Goal: Task Accomplishment & Management: Use online tool/utility

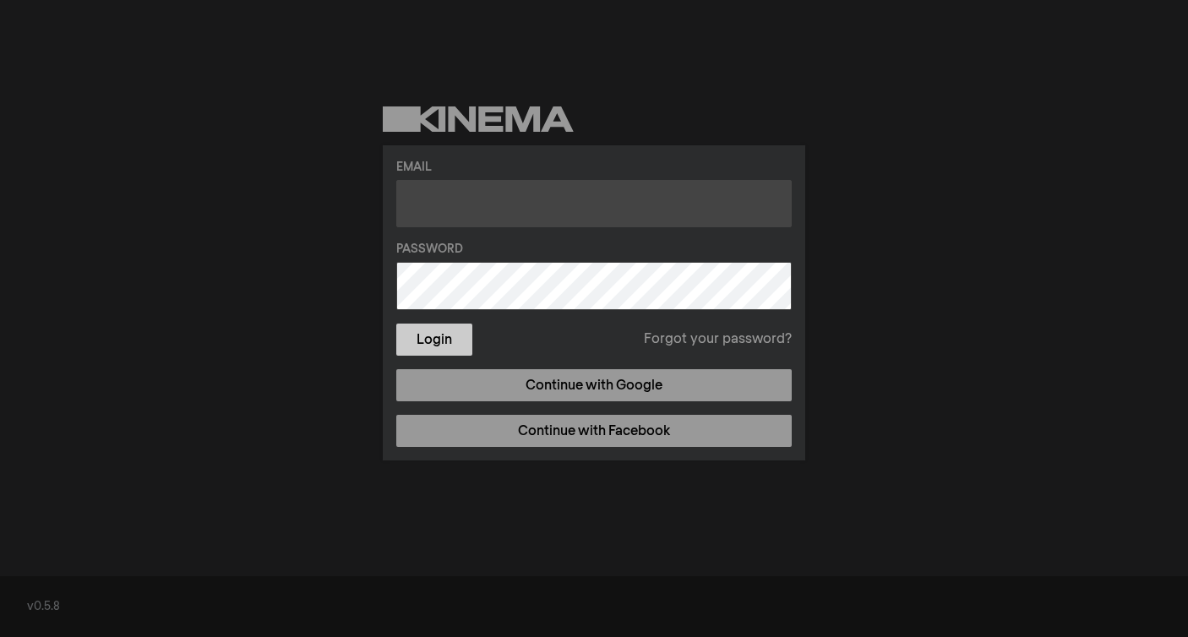
type input "[EMAIL_ADDRESS][DOMAIN_NAME]"
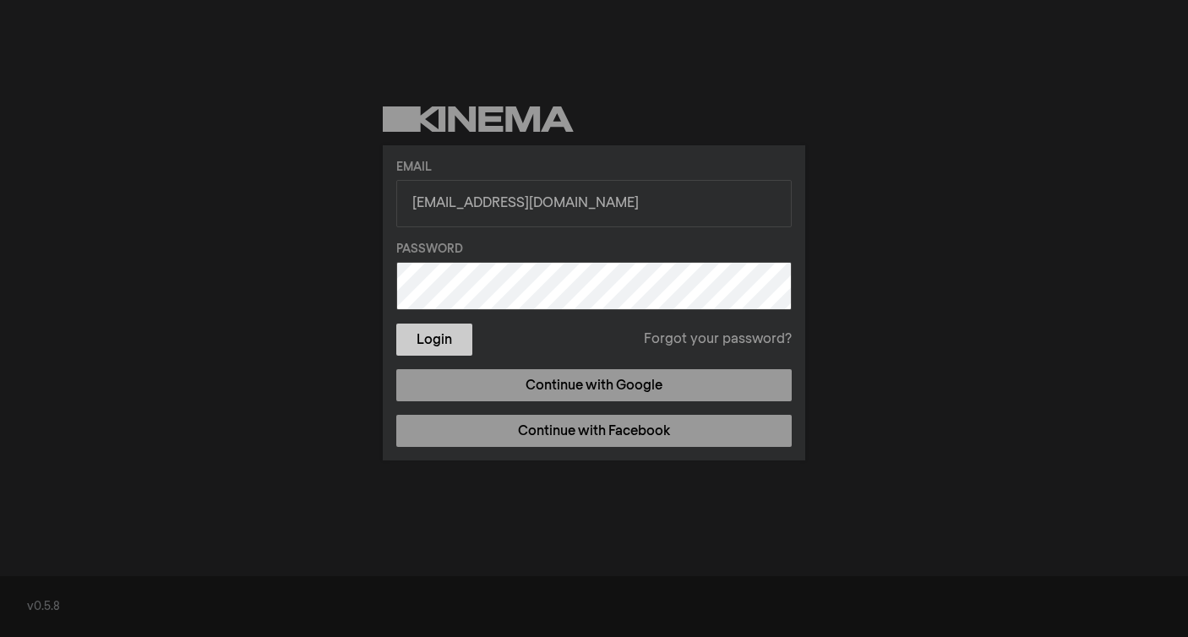
click at [430, 341] on button "Login" at bounding box center [434, 340] width 76 height 32
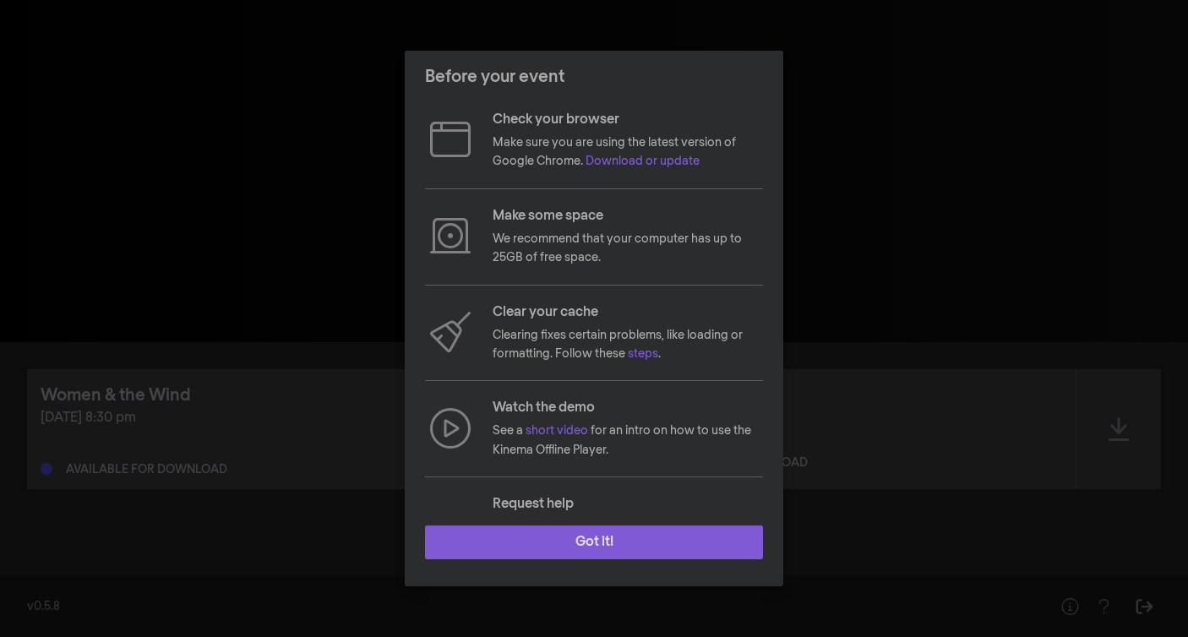
click at [606, 541] on button "Got it!" at bounding box center [594, 543] width 338 height 34
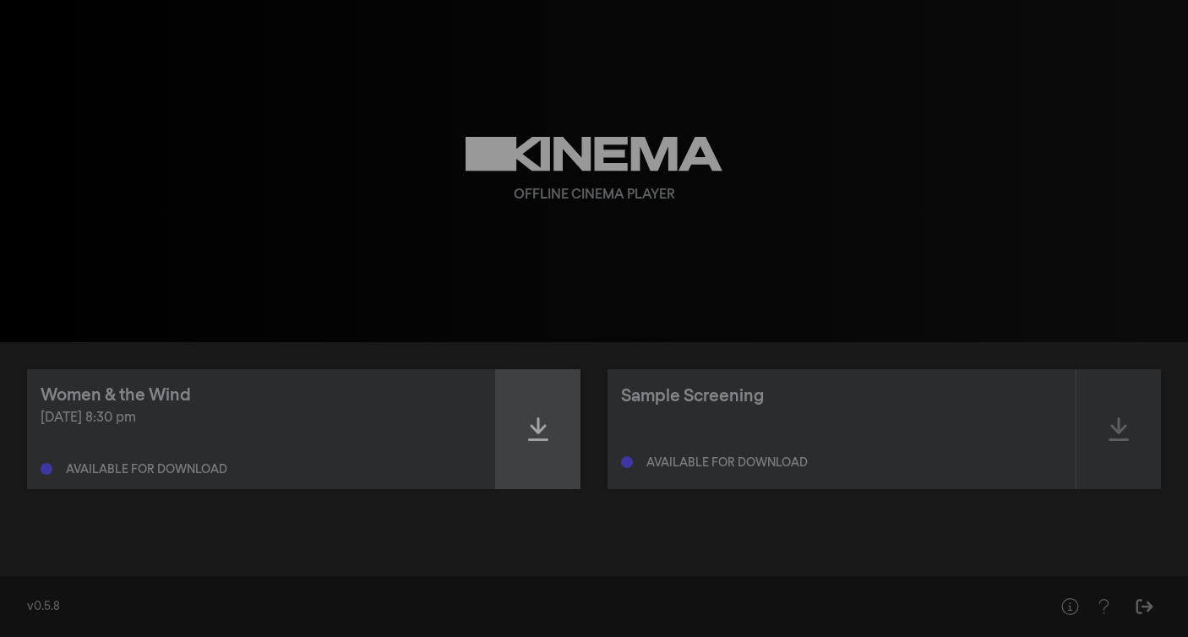
click at [541, 428] on icon at bounding box center [538, 429] width 20 height 24
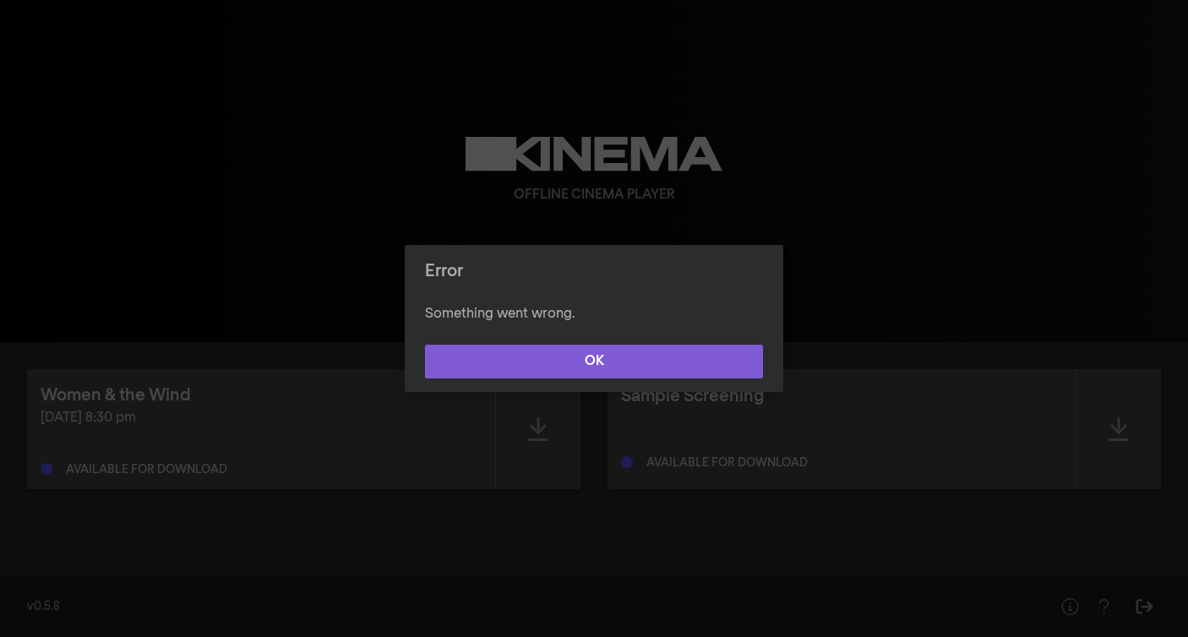
click at [592, 355] on button "OK" at bounding box center [594, 362] width 338 height 34
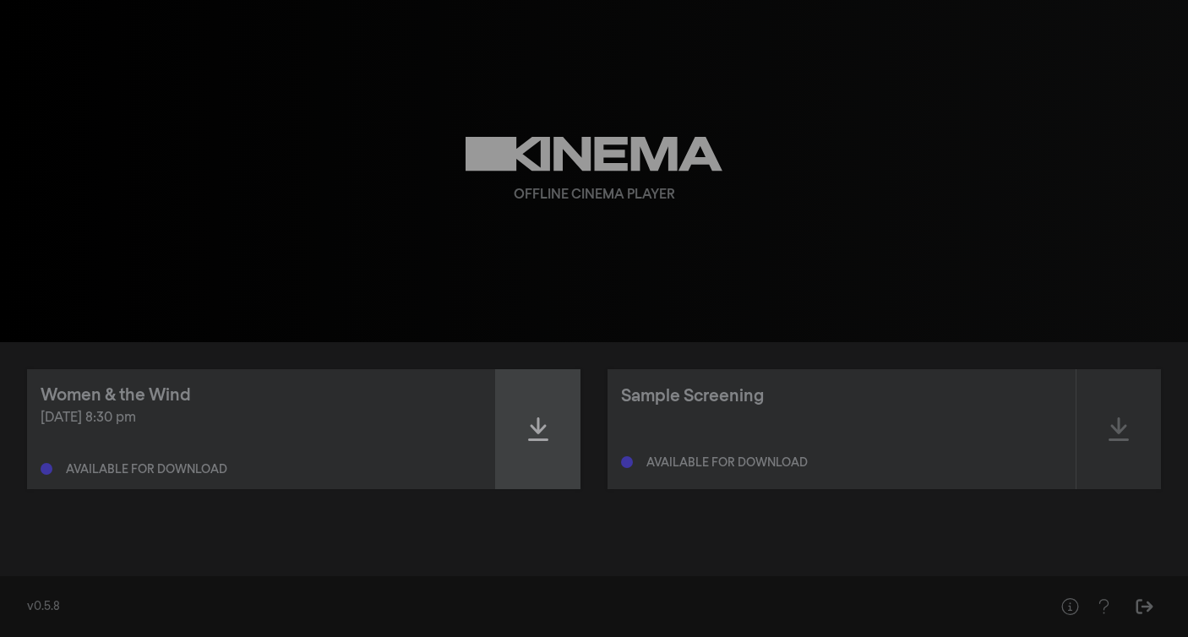
click at [538, 433] on icon at bounding box center [538, 429] width 20 height 24
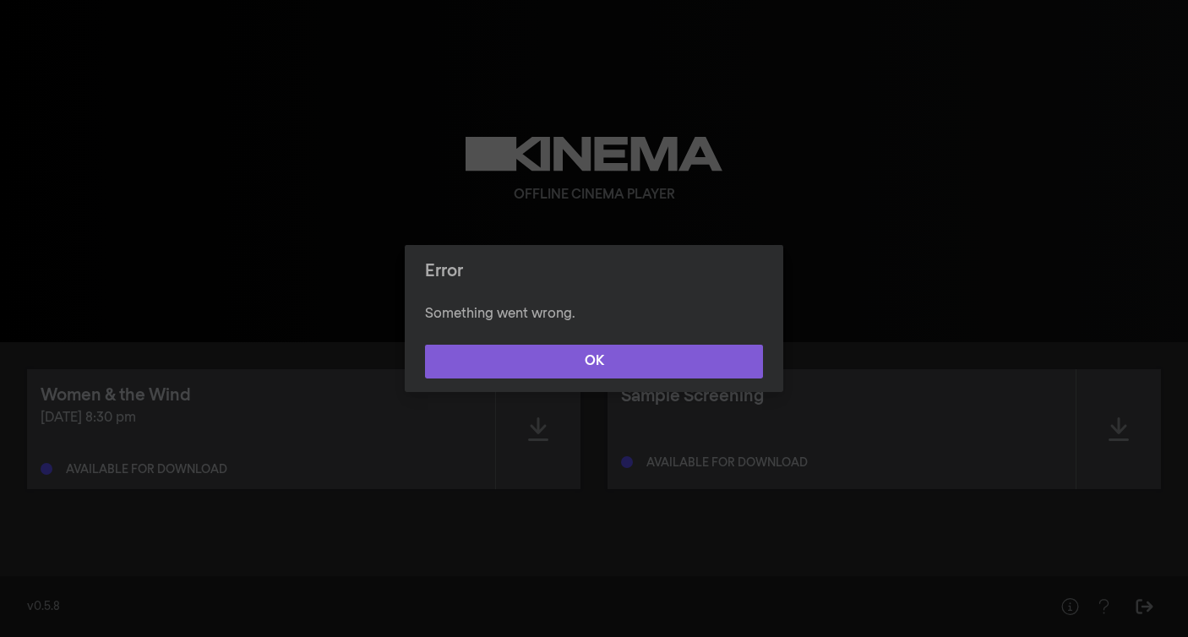
click at [625, 363] on button "OK" at bounding box center [594, 362] width 338 height 34
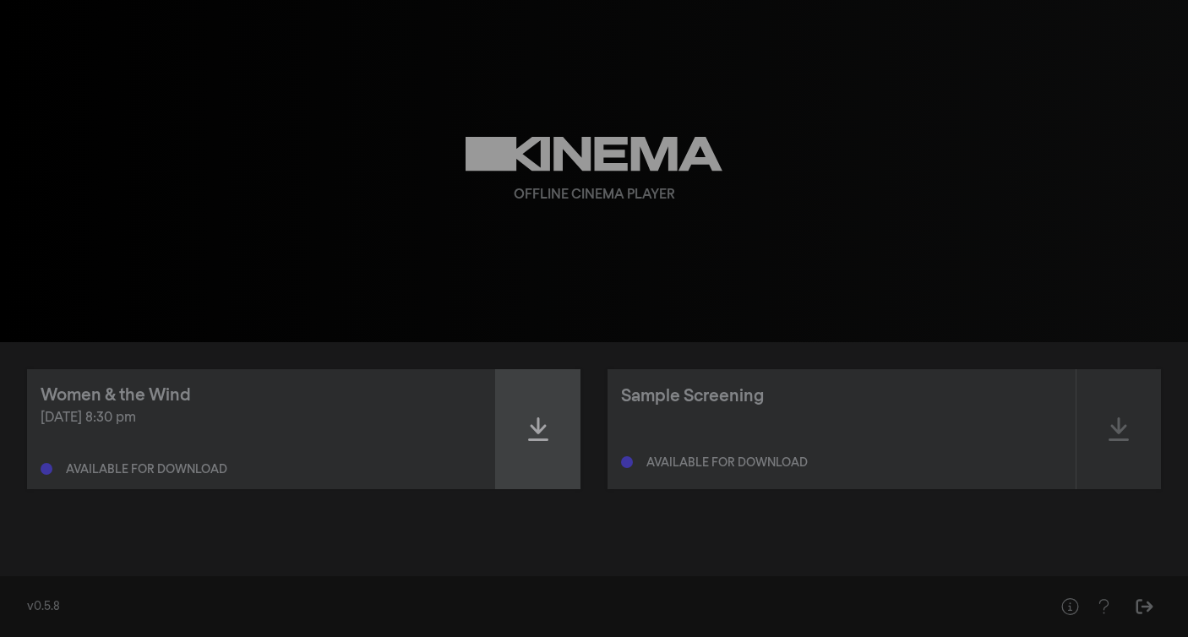
click at [550, 429] on div at bounding box center [538, 429] width 85 height 120
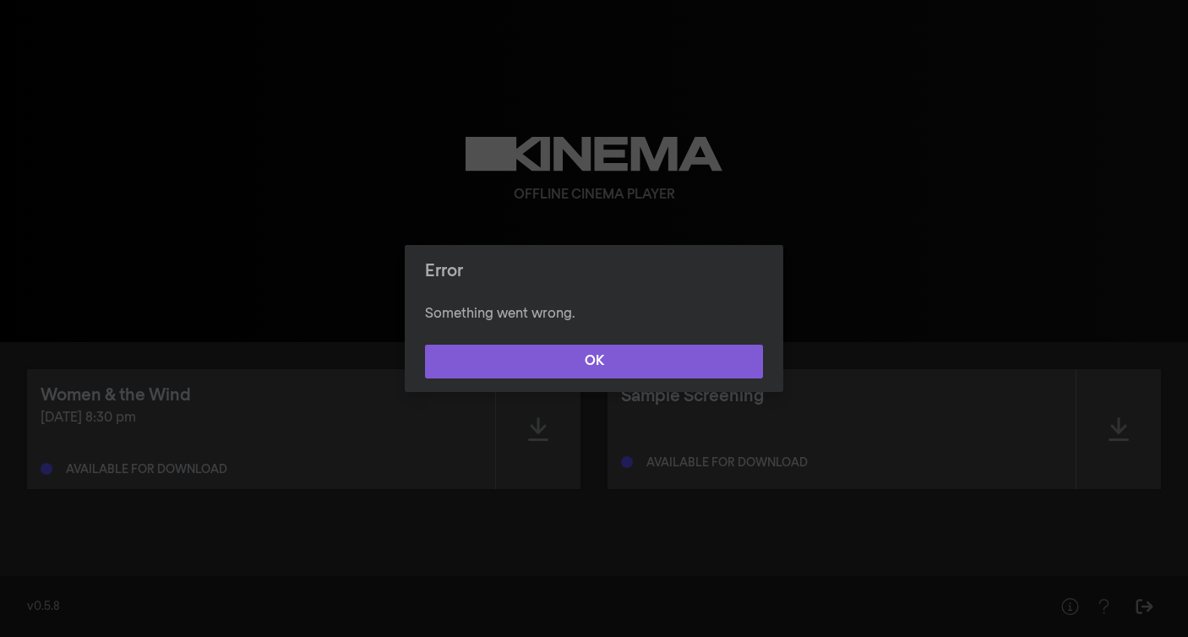
click at [619, 365] on button "OK" at bounding box center [594, 362] width 338 height 34
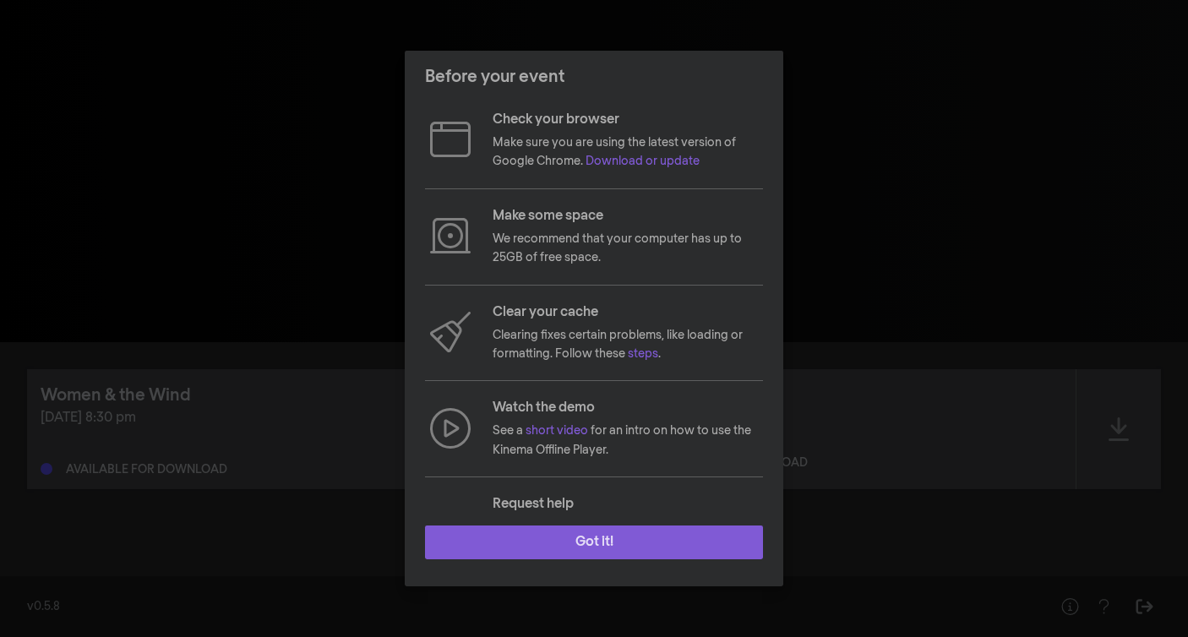
click at [586, 542] on button "Got it!" at bounding box center [594, 543] width 338 height 34
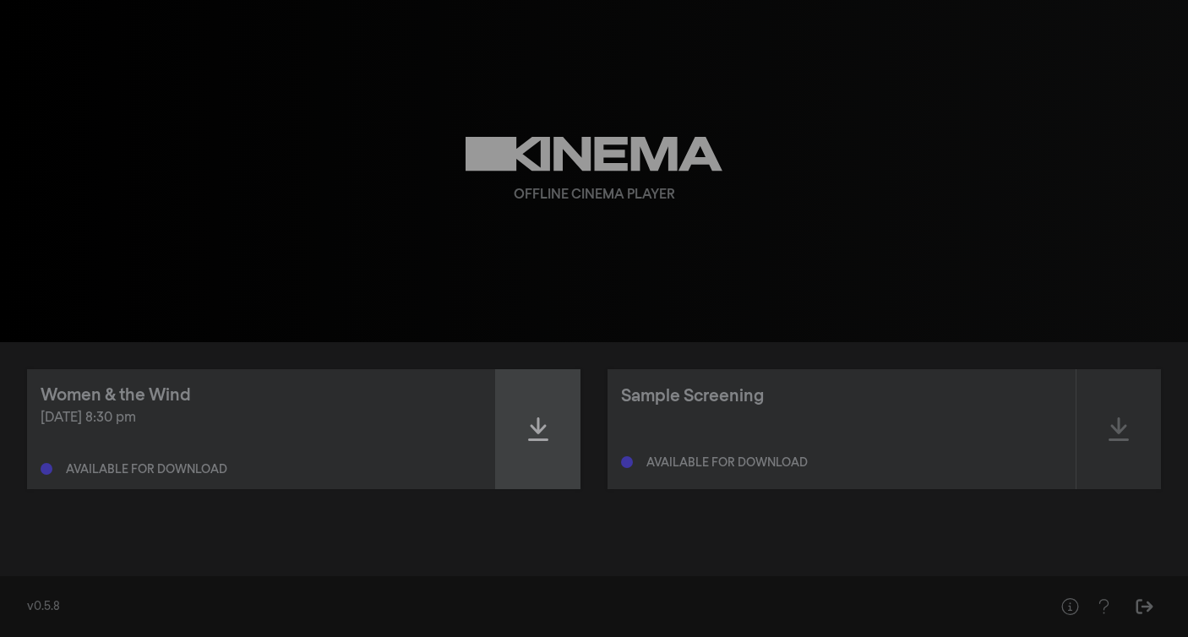
click at [540, 431] on icon at bounding box center [538, 429] width 20 height 24
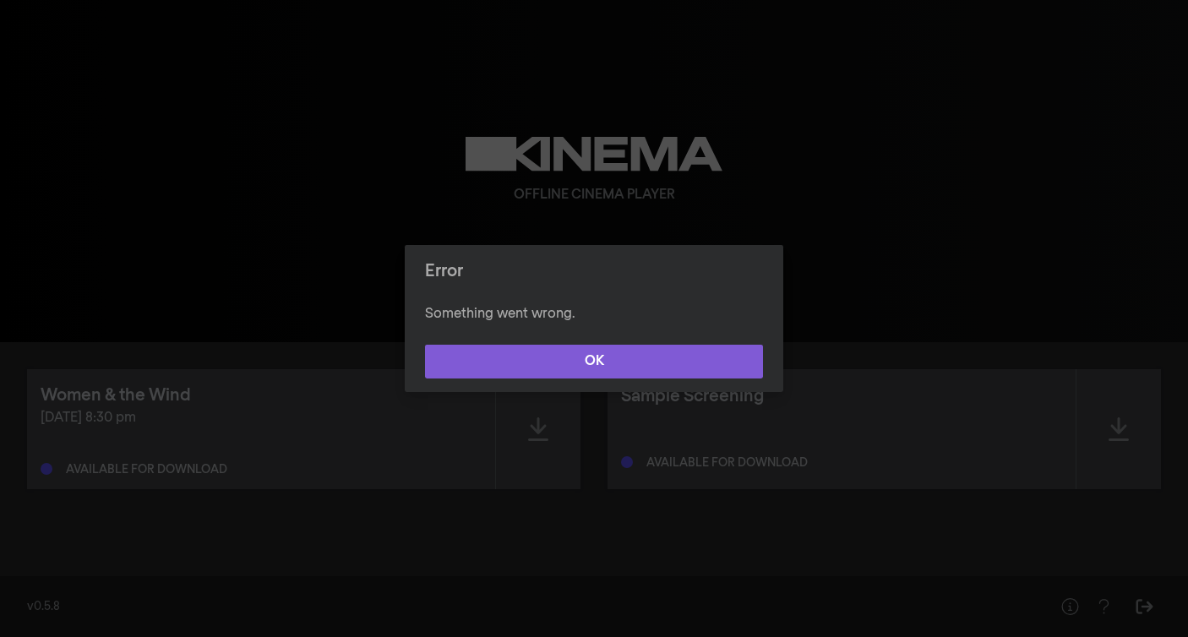
click at [610, 367] on button "OK" at bounding box center [594, 362] width 338 height 34
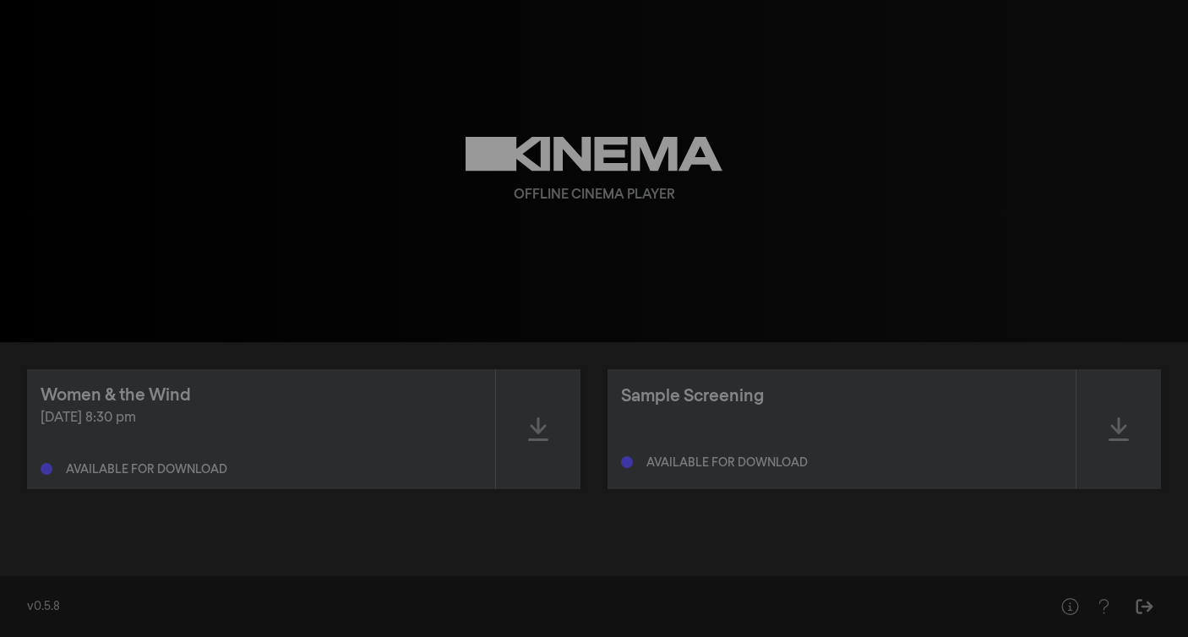
click at [165, 475] on div "Available for download" at bounding box center [146, 470] width 161 height 12
click at [702, 400] on div "Sample Screening" at bounding box center [692, 396] width 143 height 25
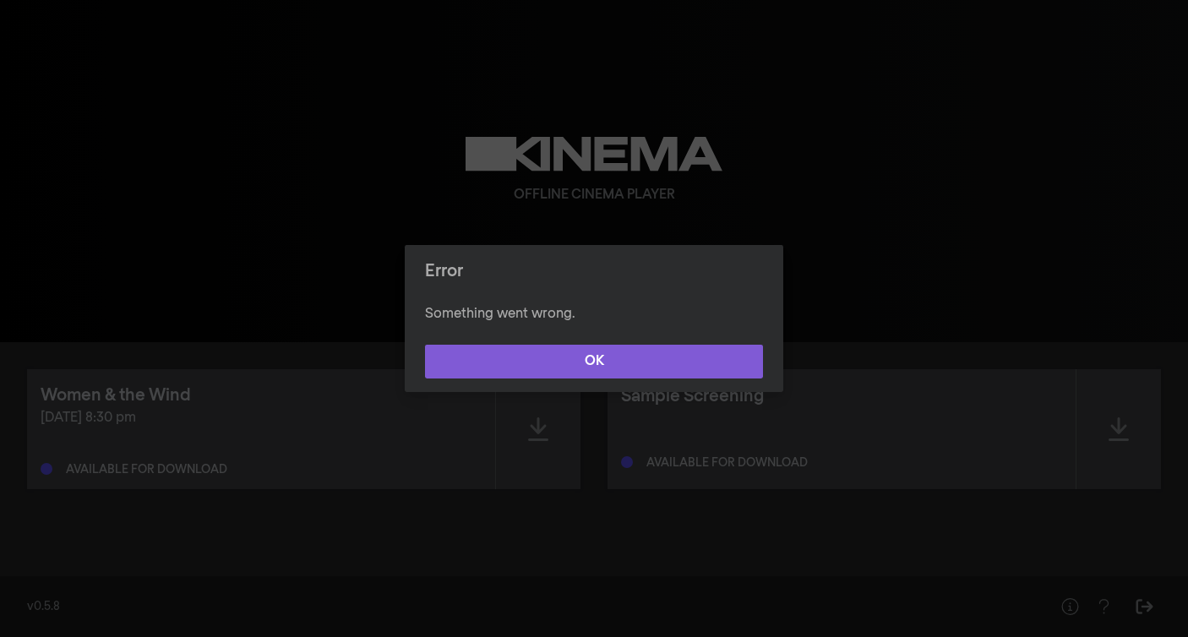
click at [637, 357] on button "OK" at bounding box center [594, 362] width 338 height 34
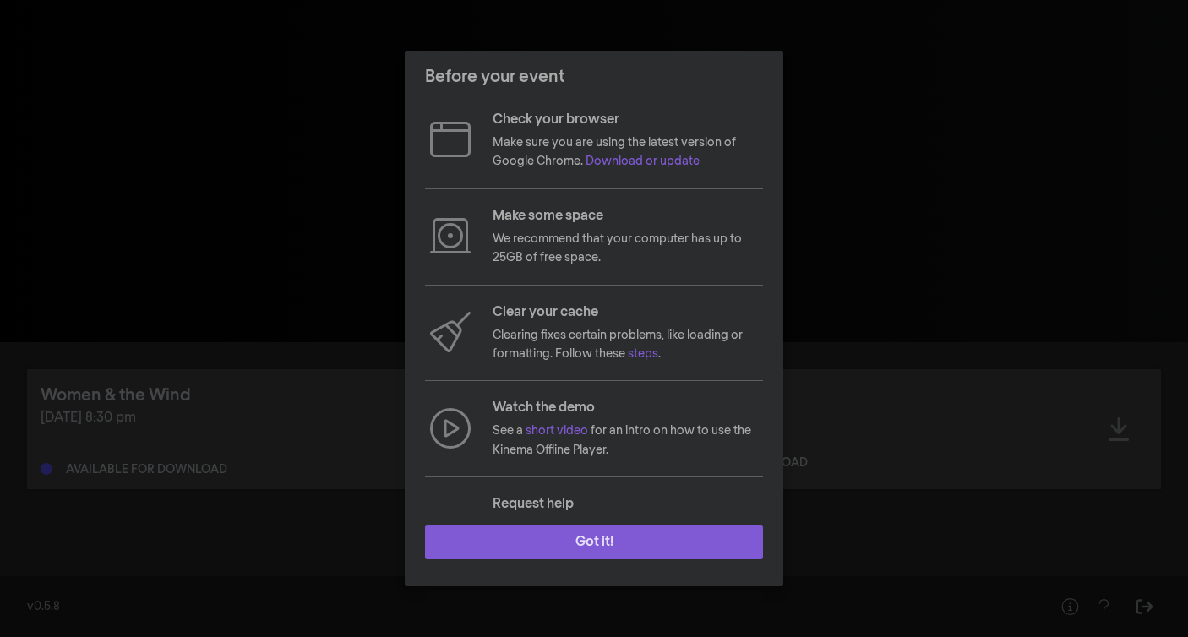
click at [623, 544] on button "Got it!" at bounding box center [594, 543] width 338 height 34
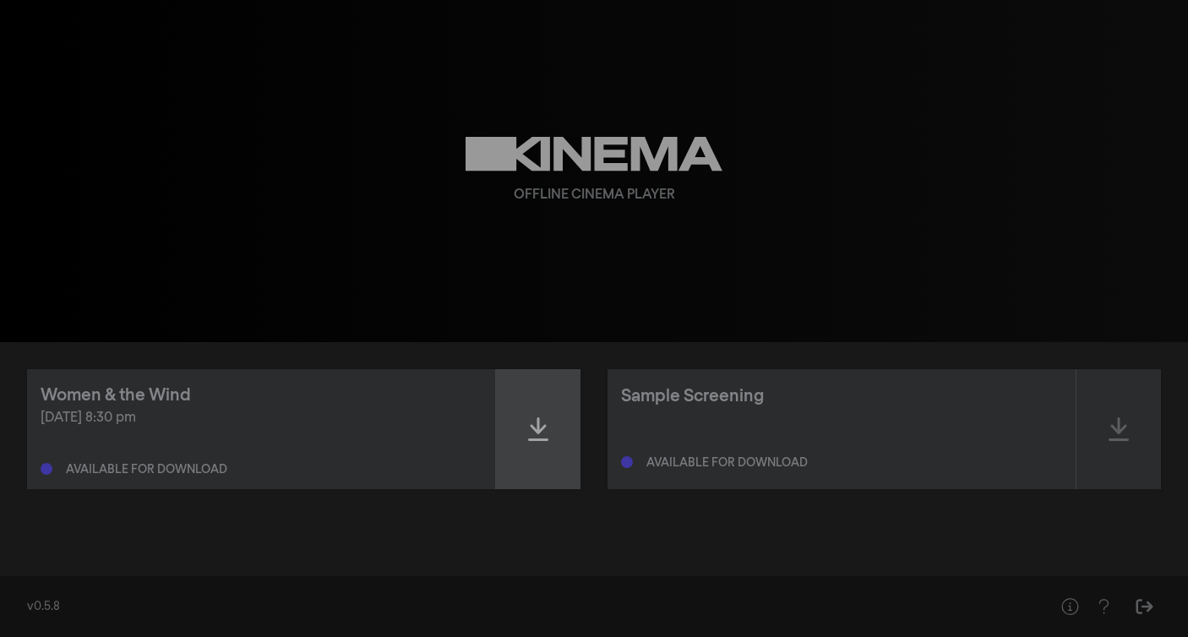
click at [534, 424] on icon at bounding box center [538, 429] width 20 height 27
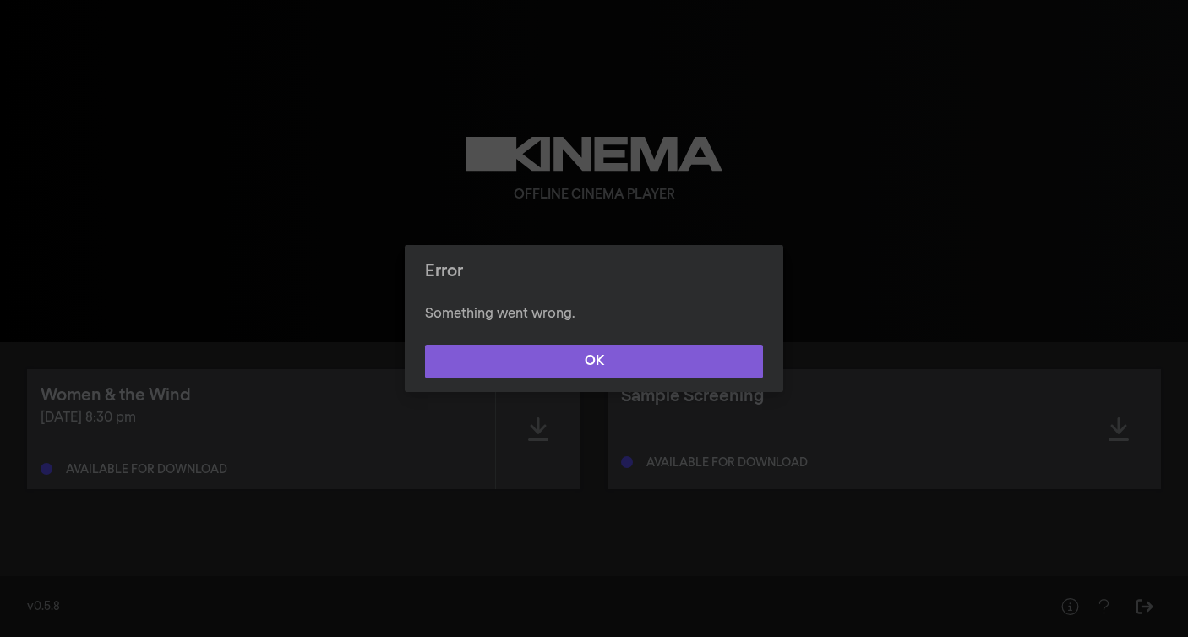
click at [608, 357] on button "OK" at bounding box center [594, 362] width 338 height 34
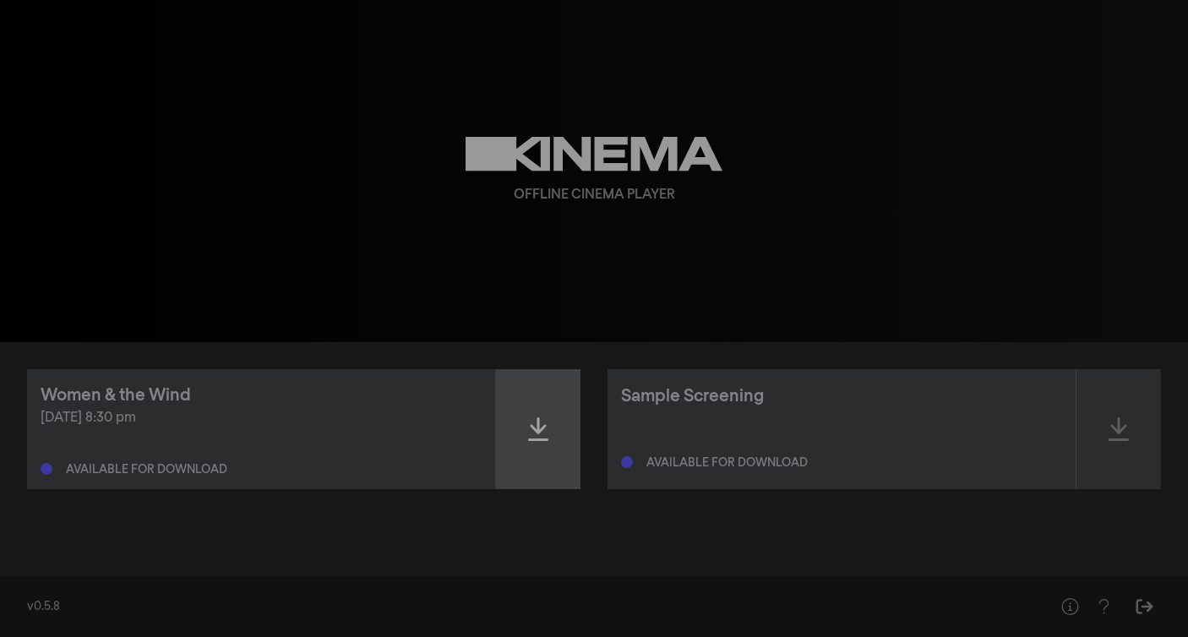
click at [542, 433] on icon at bounding box center [538, 429] width 20 height 27
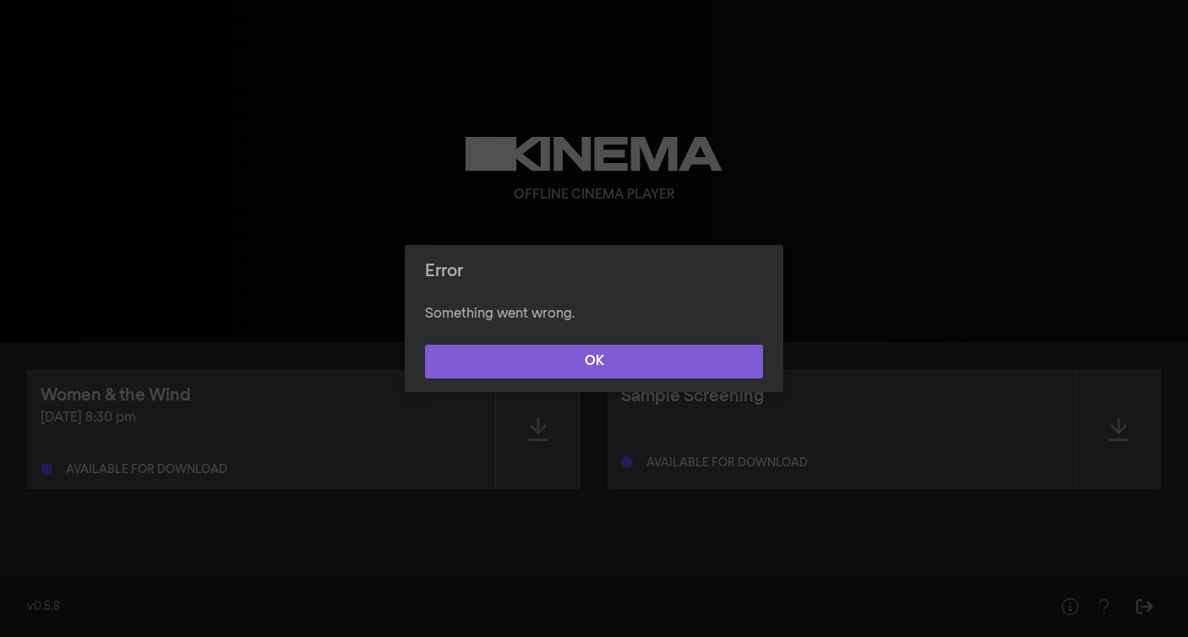
click at [620, 358] on button "OK" at bounding box center [594, 362] width 338 height 34
